Goal: Transaction & Acquisition: Purchase product/service

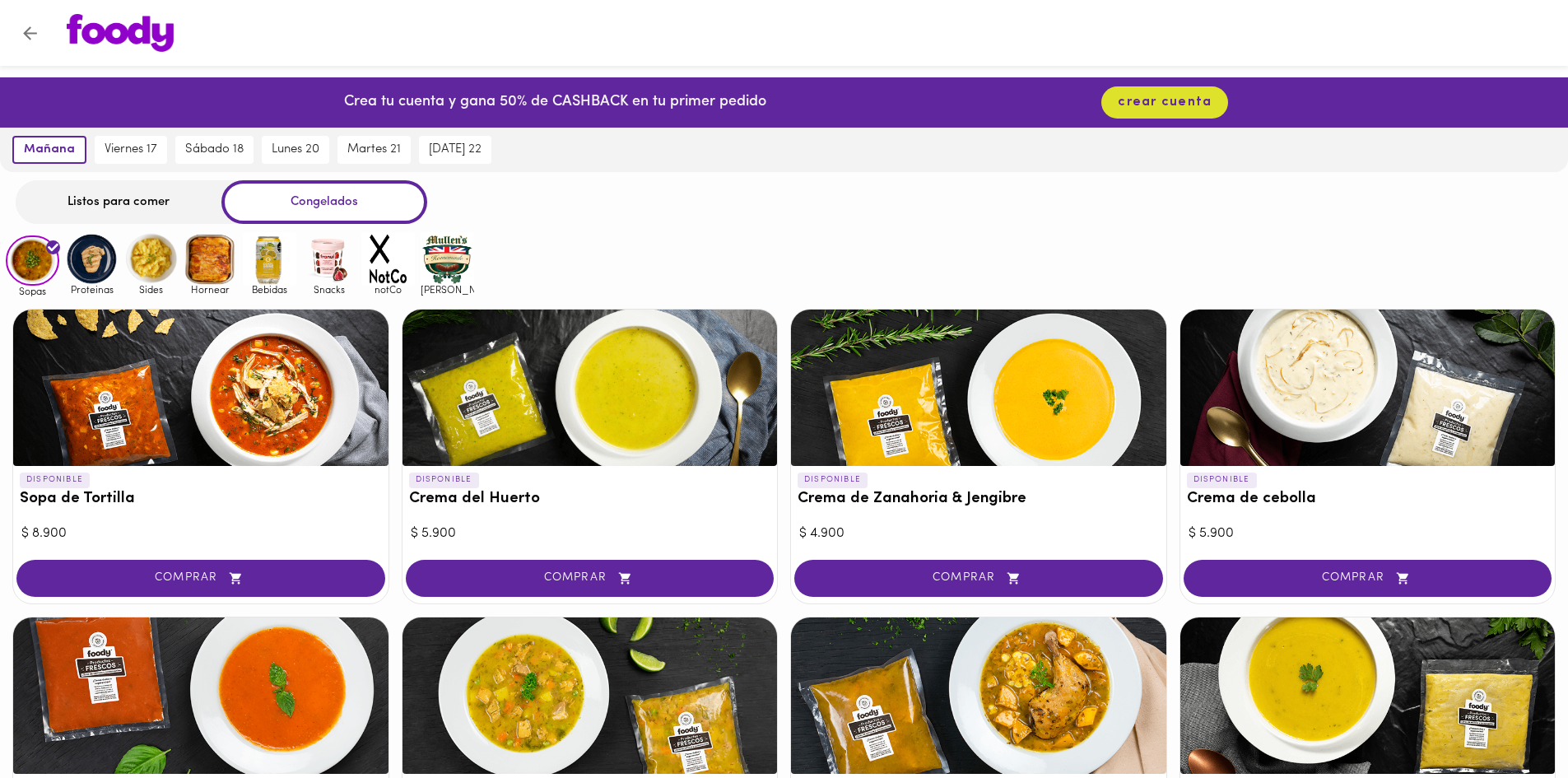
click at [112, 209] on div "Listos para comer" at bounding box center [118, 202] width 206 height 44
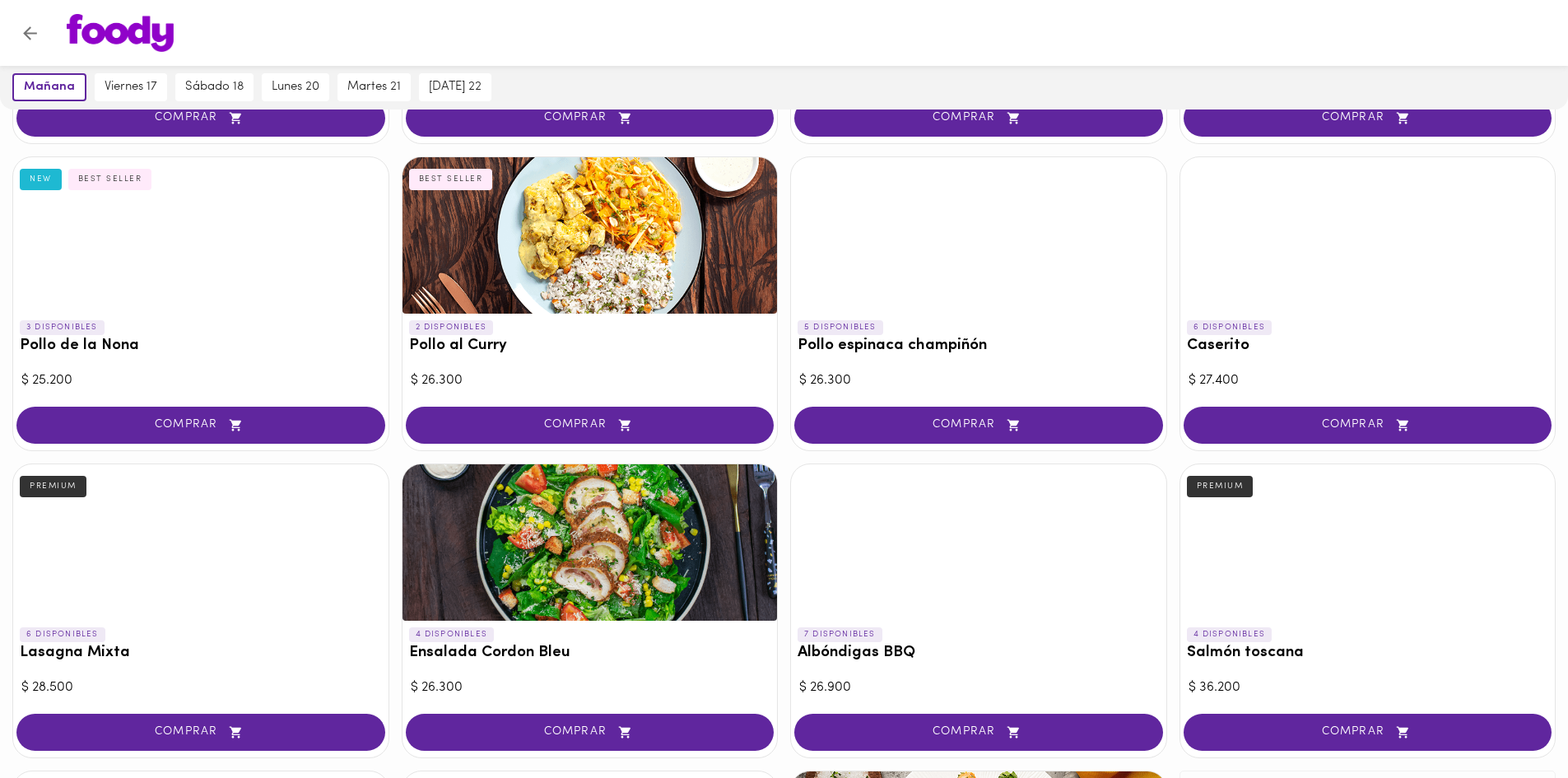
scroll to position [412, 0]
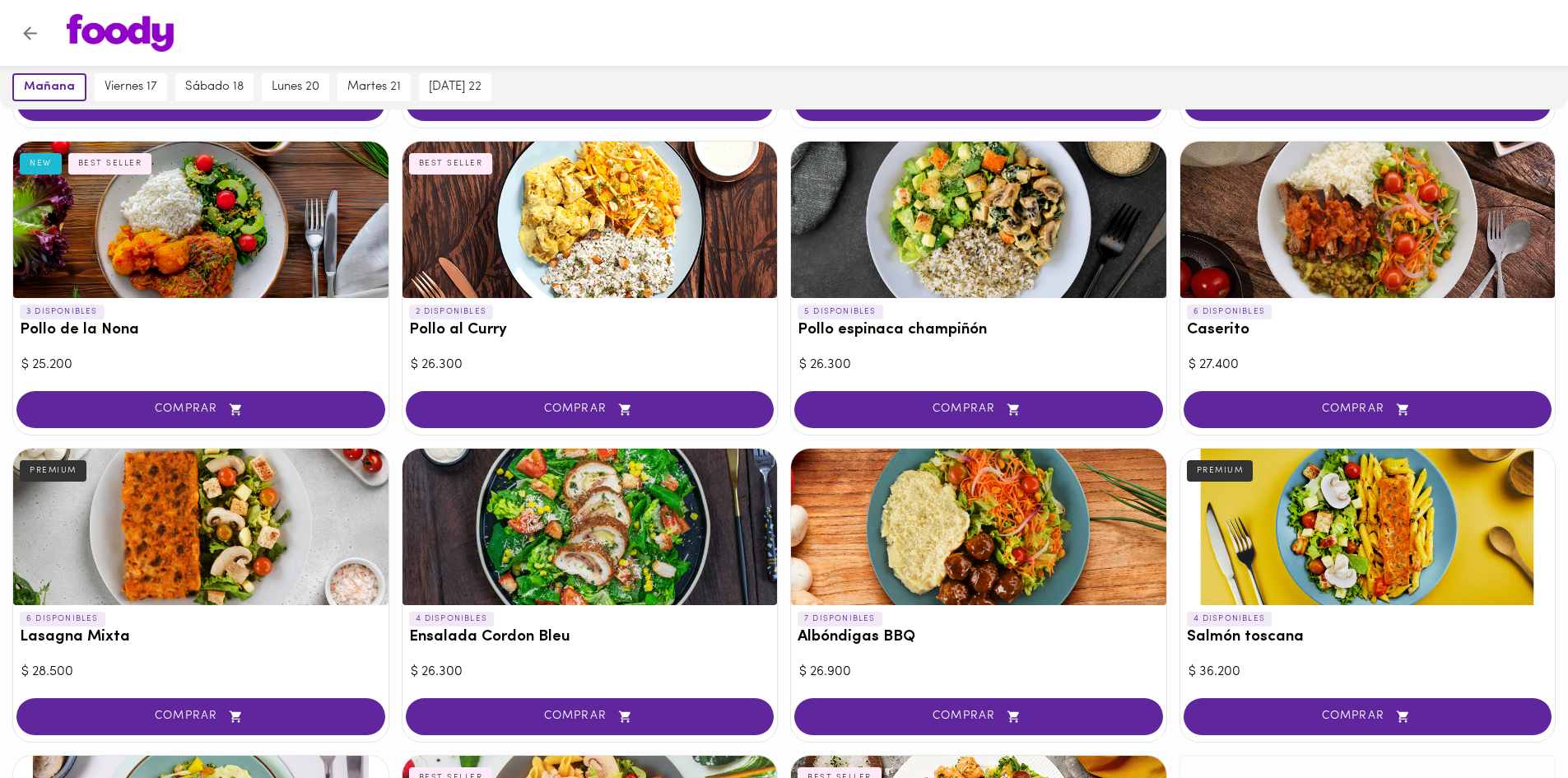
click at [529, 510] on div at bounding box center [590, 527] width 375 height 156
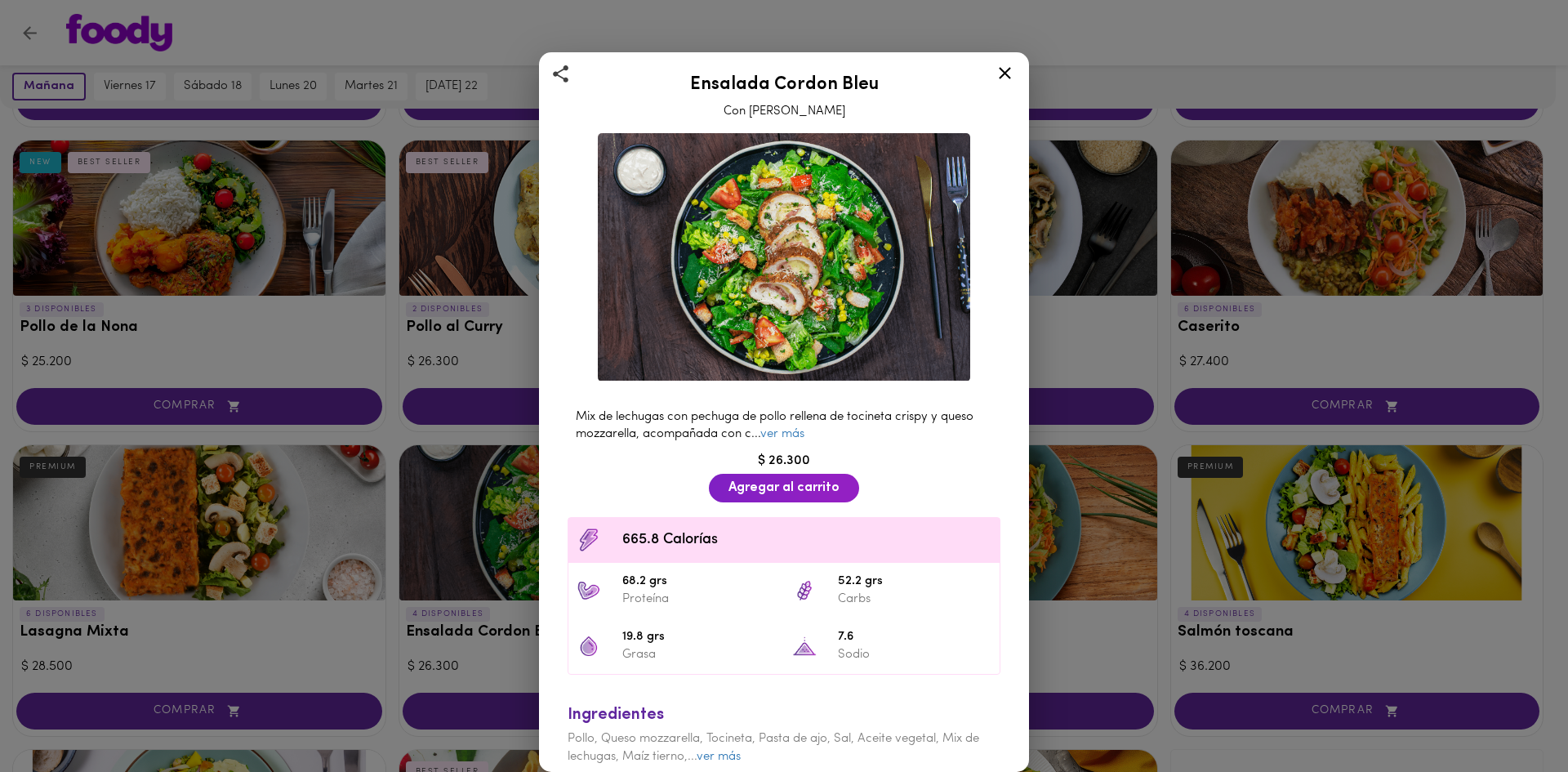
click at [1009, 70] on icon at bounding box center [1005, 73] width 13 height 13
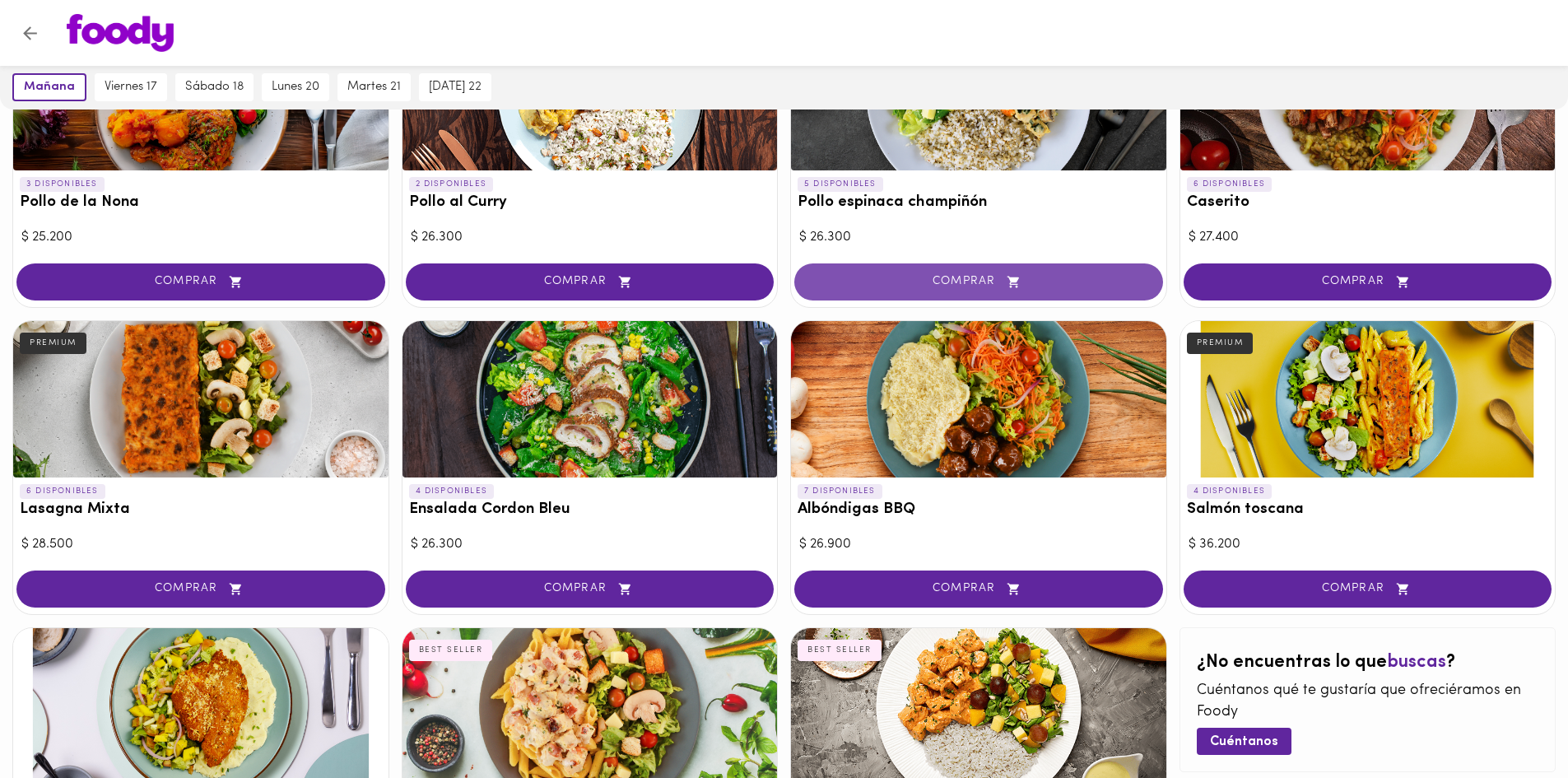
scroll to position [741, 0]
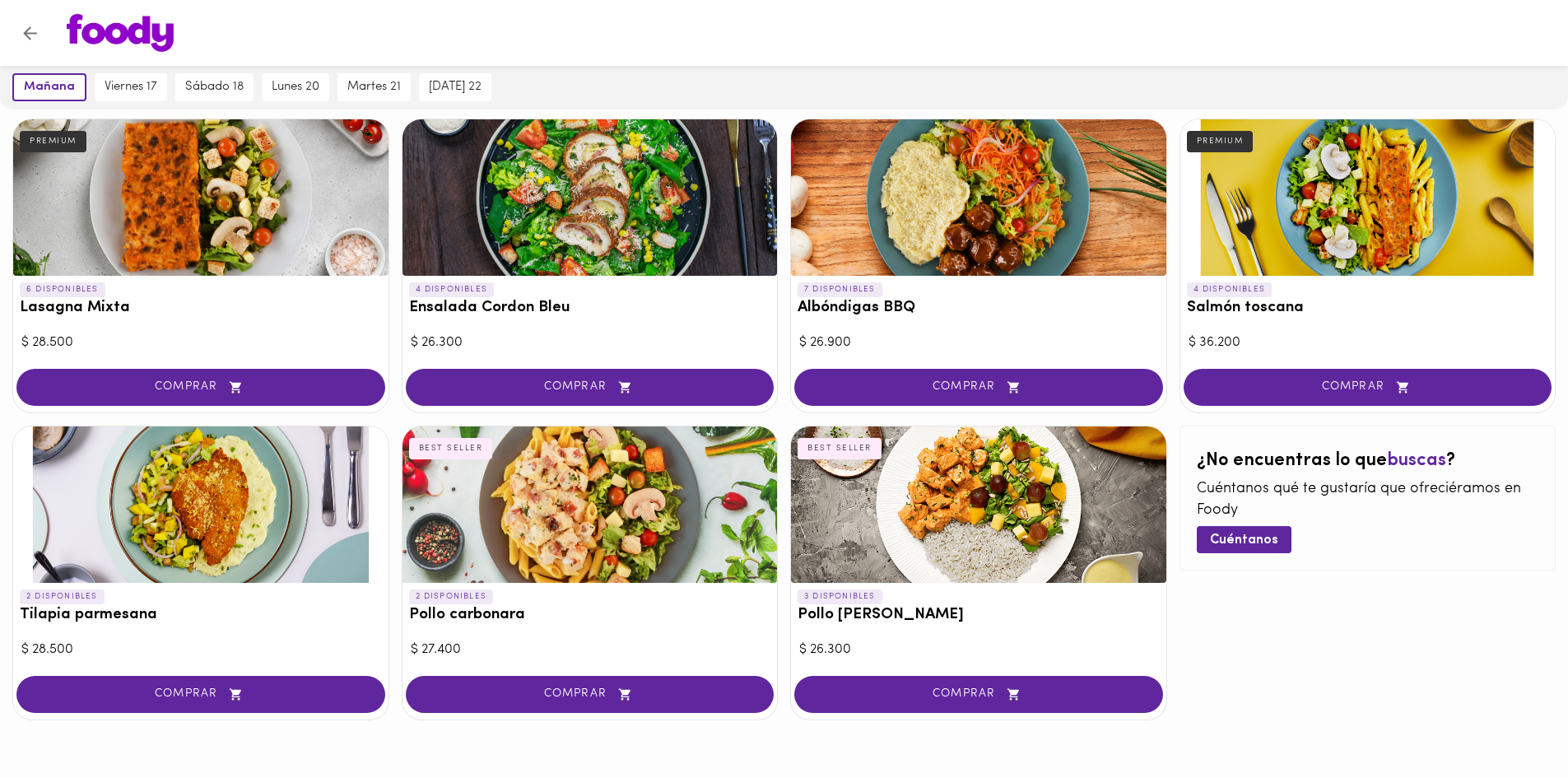
click at [946, 514] on div at bounding box center [979, 504] width 375 height 156
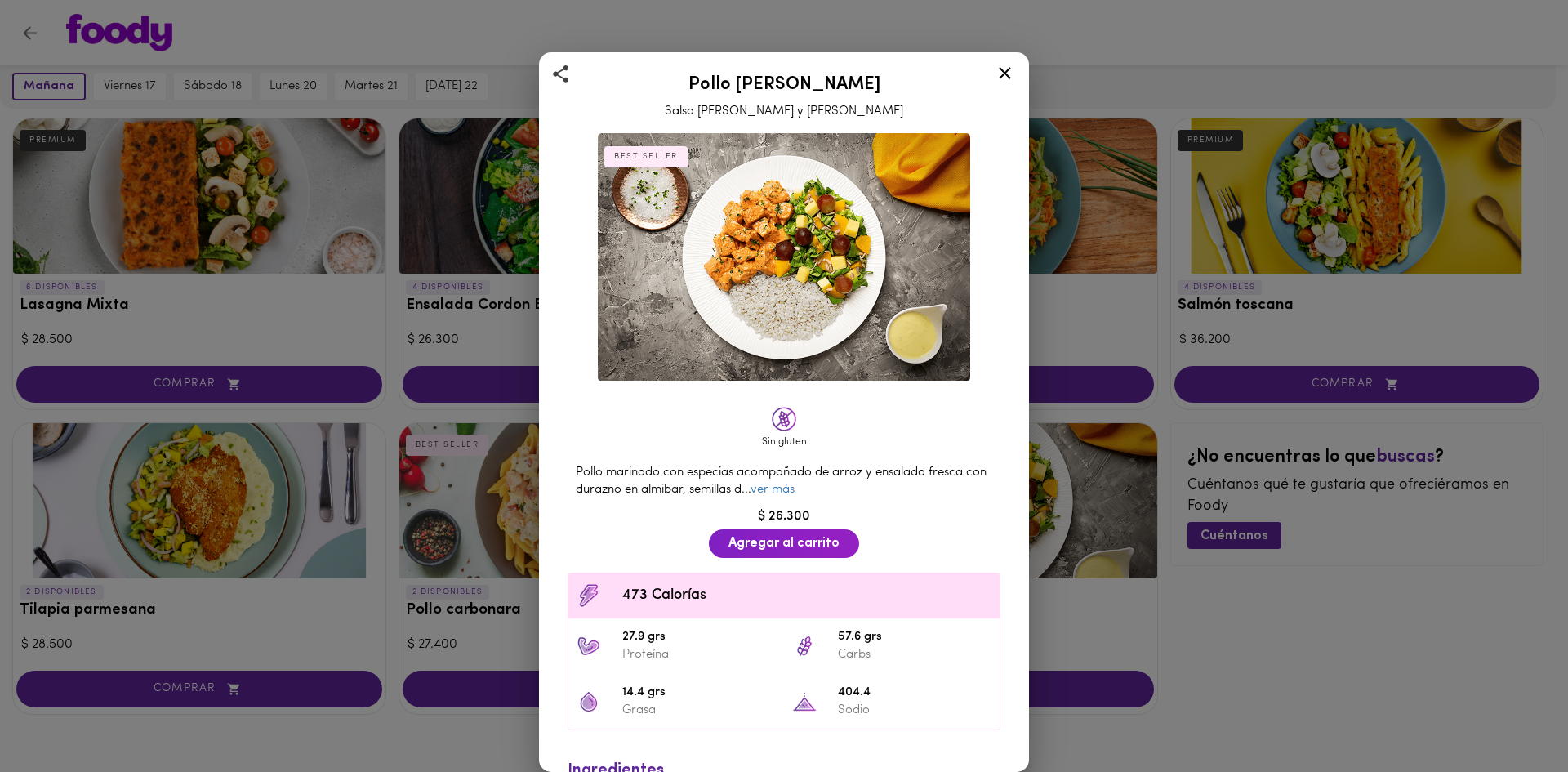
click at [1005, 78] on icon at bounding box center [1005, 73] width 21 height 21
